Goal: Transaction & Acquisition: Book appointment/travel/reservation

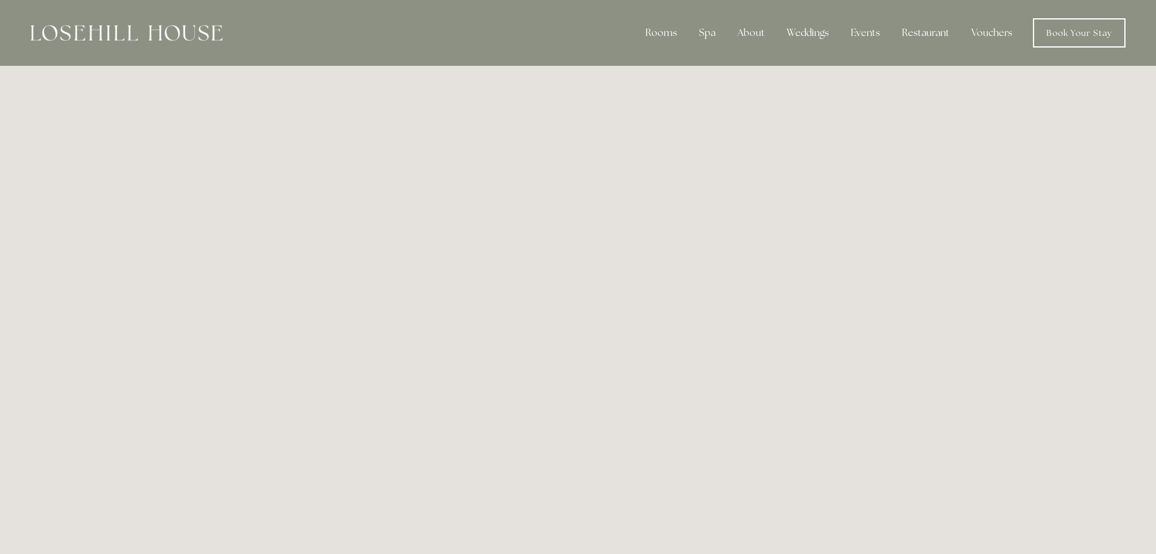
click at [122, 30] on img at bounding box center [126, 33] width 192 height 16
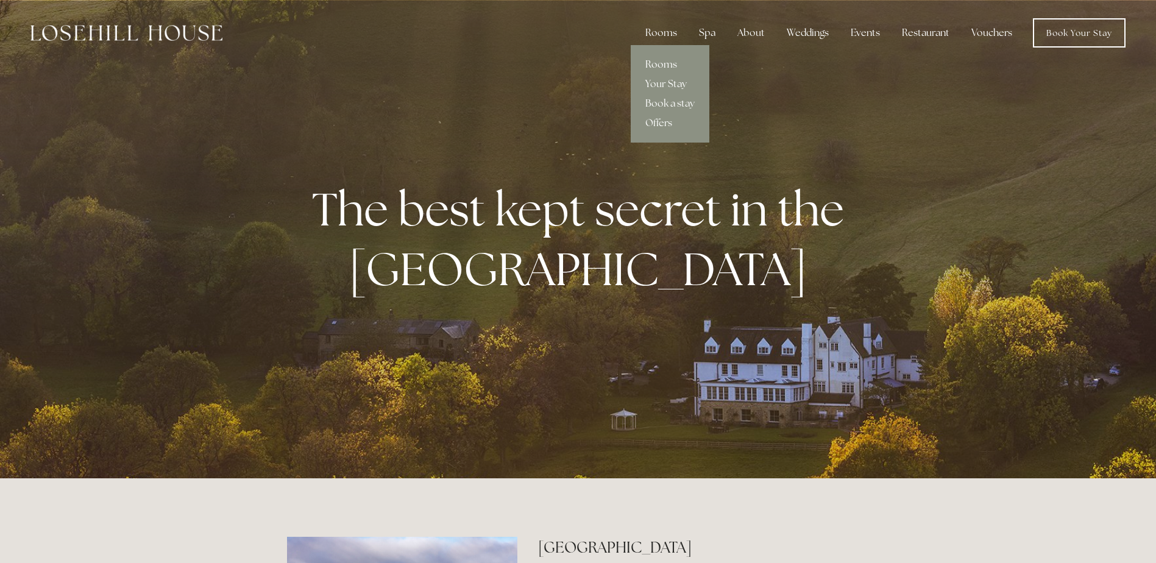
click at [667, 62] on link "Rooms" at bounding box center [670, 65] width 79 height 20
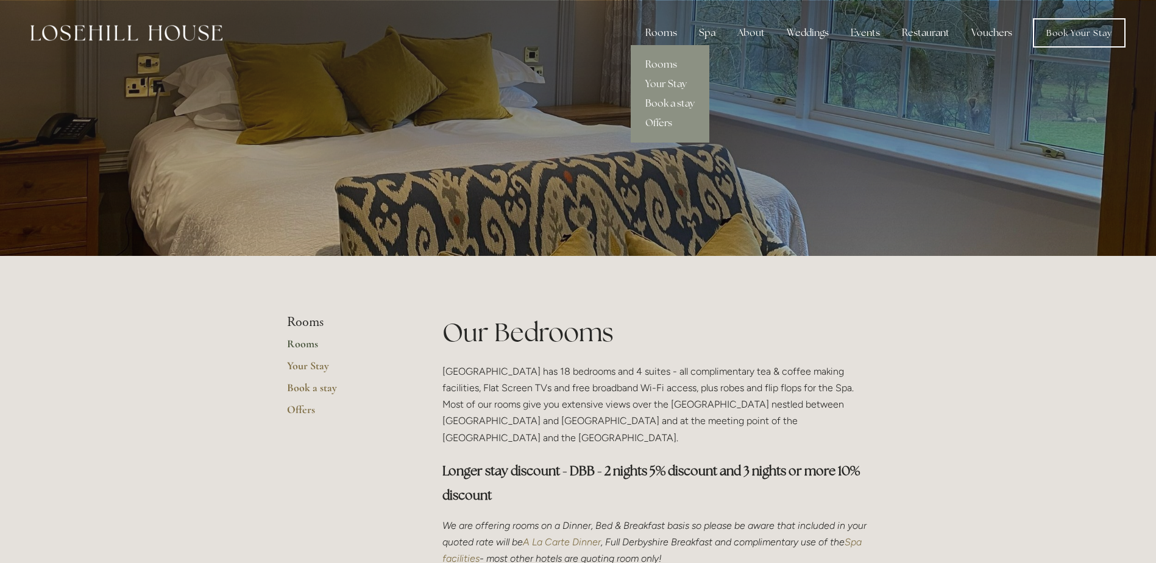
click at [686, 103] on link "Book a stay" at bounding box center [670, 104] width 79 height 20
click at [671, 118] on link "Offers" at bounding box center [670, 123] width 79 height 20
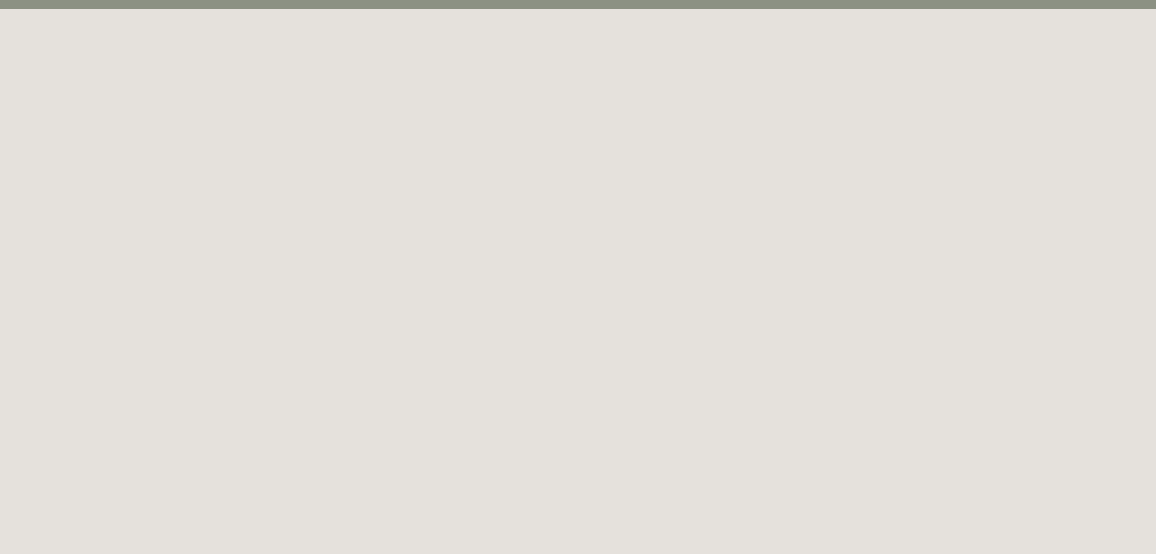
scroll to position [66, 0]
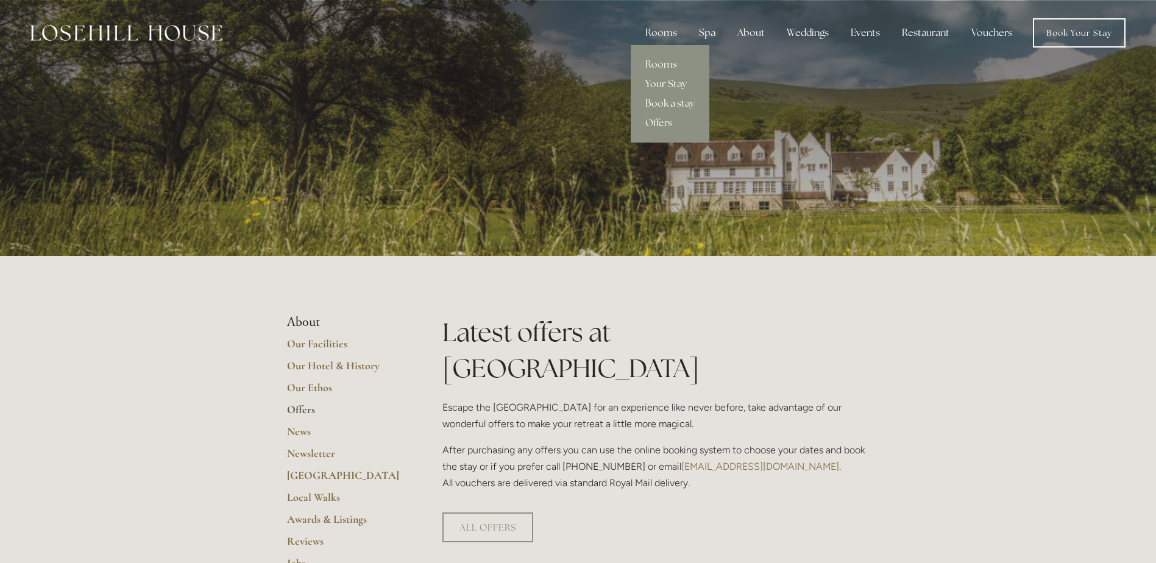
click at [665, 103] on link "Book a stay" at bounding box center [670, 104] width 79 height 20
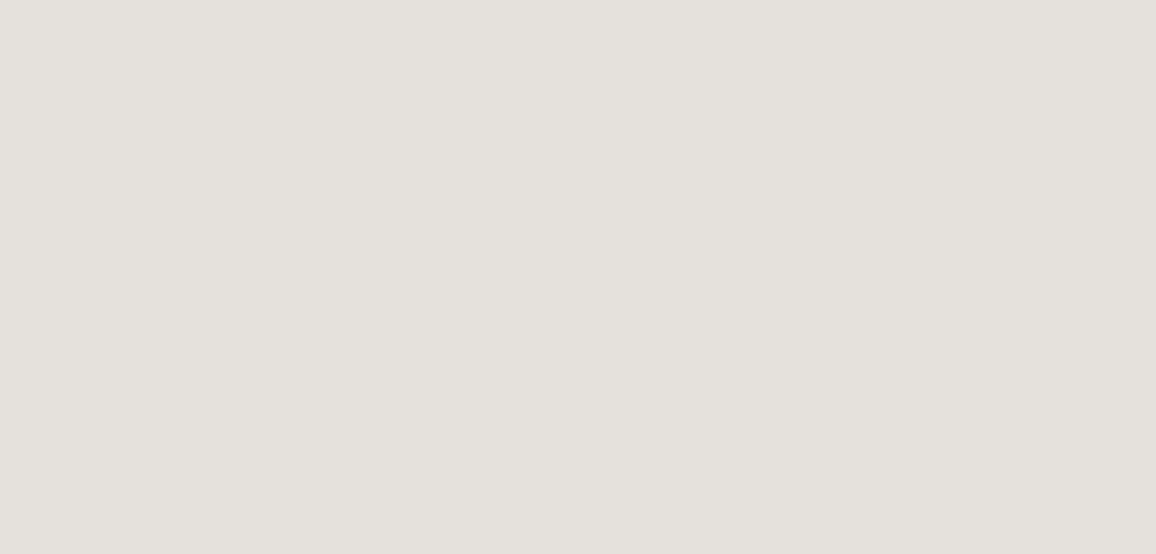
scroll to position [737, 0]
